Goal: Transaction & Acquisition: Purchase product/service

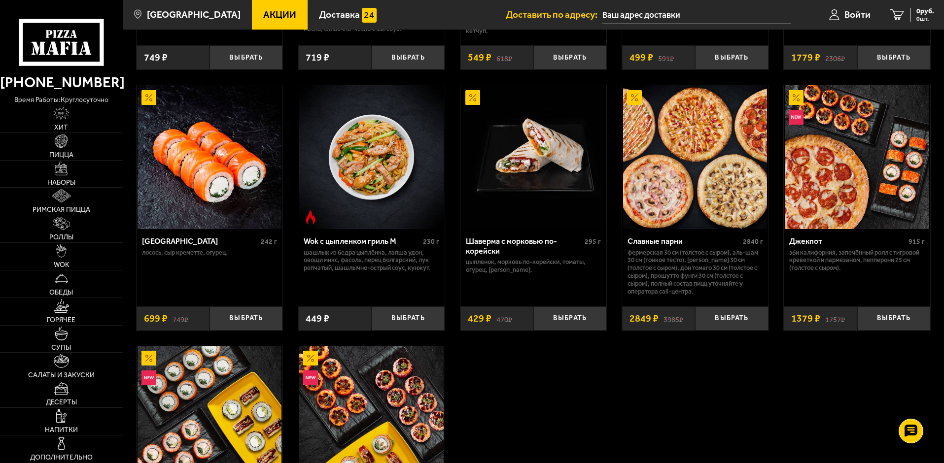
scroll to position [690, 0]
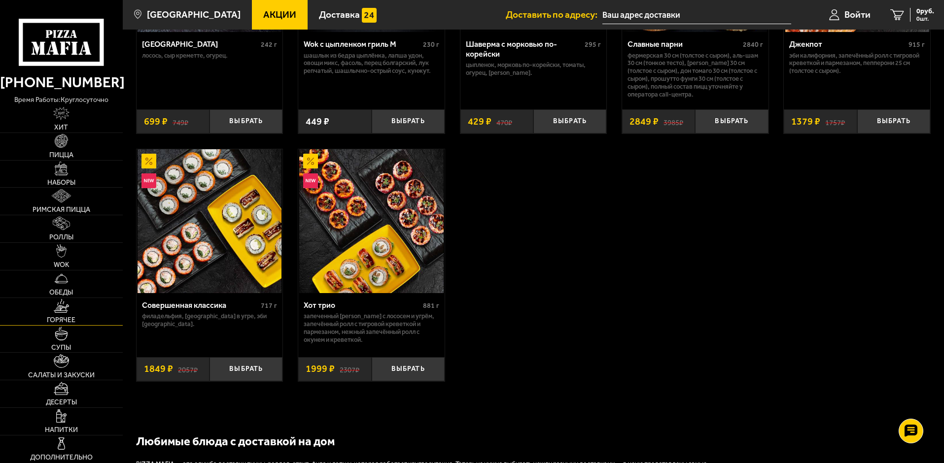
click at [65, 305] on img at bounding box center [61, 305] width 15 height 13
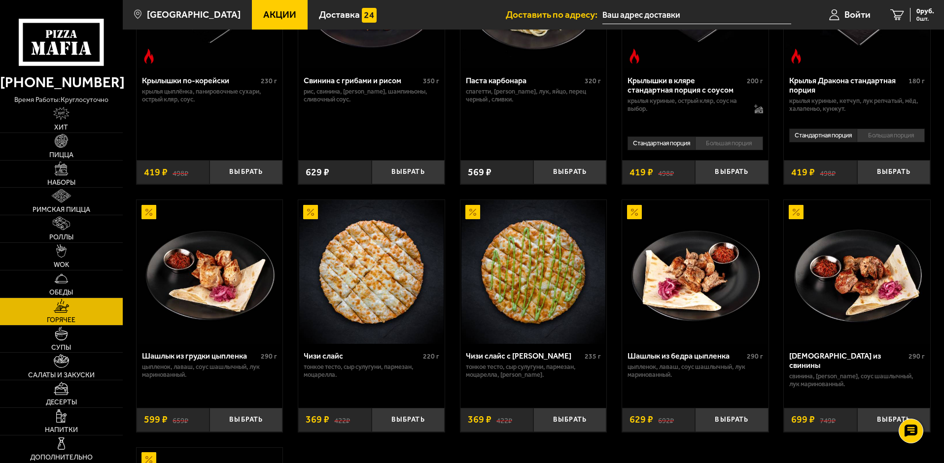
scroll to position [542, 0]
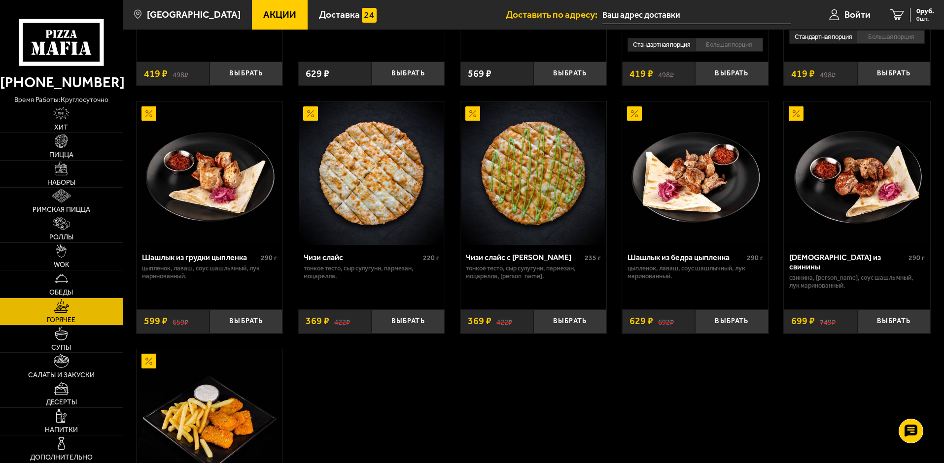
click at [312, 262] on div "Чизи слайс" at bounding box center [362, 257] width 117 height 9
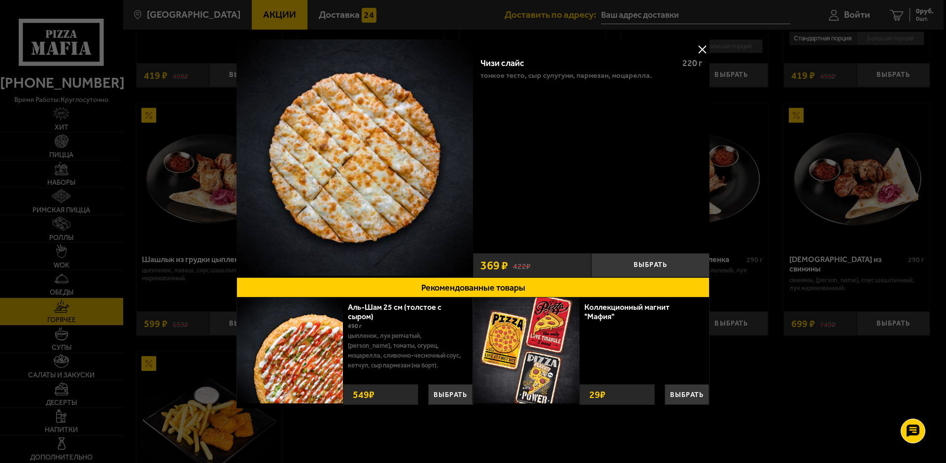
click at [690, 45] on div "Чизи слайс 220 г тонкое тесто, сыр сулугуни, пармезан, моцарелла. Выбрать 422 ₽…" at bounding box center [591, 158] width 237 height 238
click at [700, 39] on div at bounding box center [473, 231] width 946 height 463
